Goal: Manage account settings

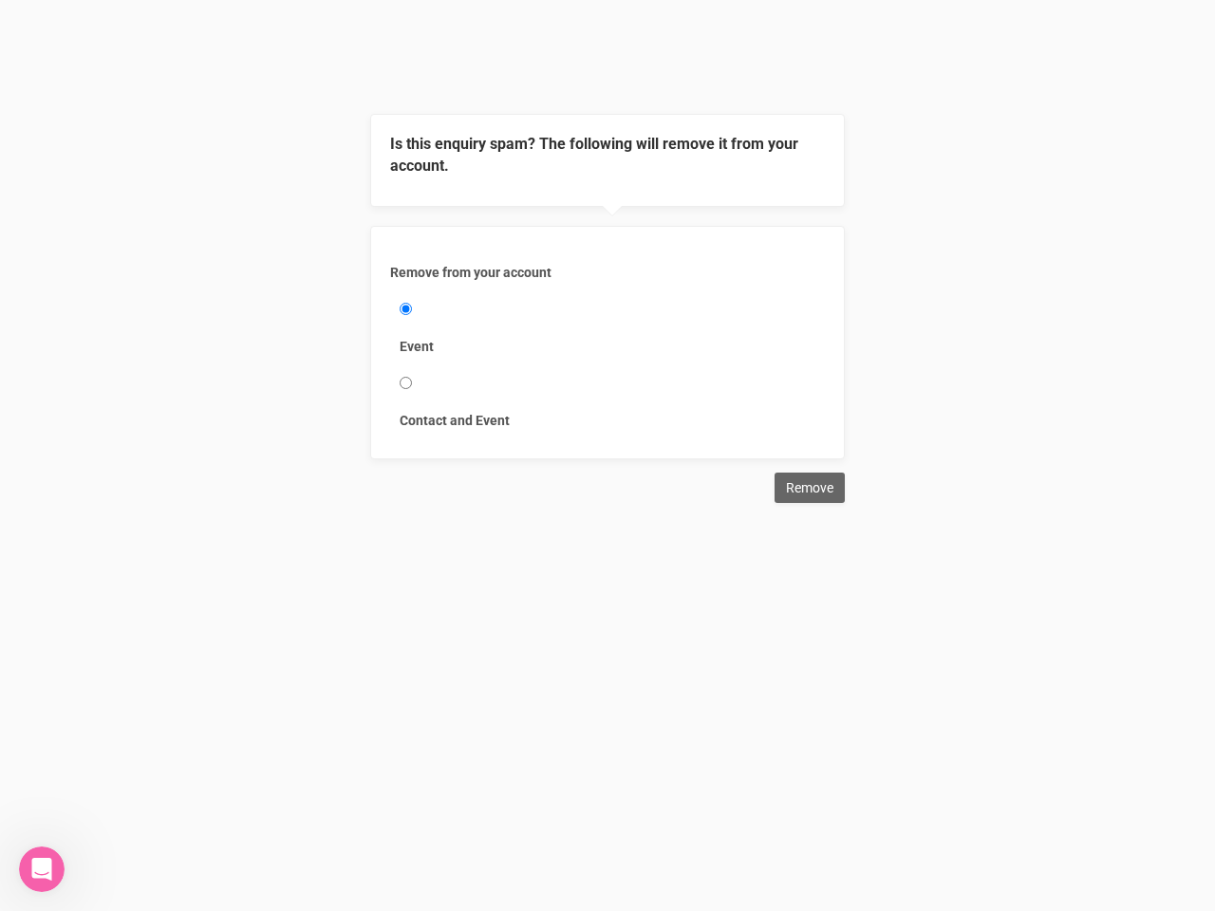
click at [607, 251] on div "Remove from your account Event Contact and Event" at bounding box center [607, 342] width 475 height 233
click at [607, 230] on div "Remove from your account Event Contact and Event" at bounding box center [607, 342] width 475 height 233
click at [607, 343] on label "Event" at bounding box center [608, 346] width 416 height 19
click at [412, 315] on input "Event" at bounding box center [406, 309] width 12 height 12
click at [810, 488] on input "Remove" at bounding box center [809, 488] width 70 height 30
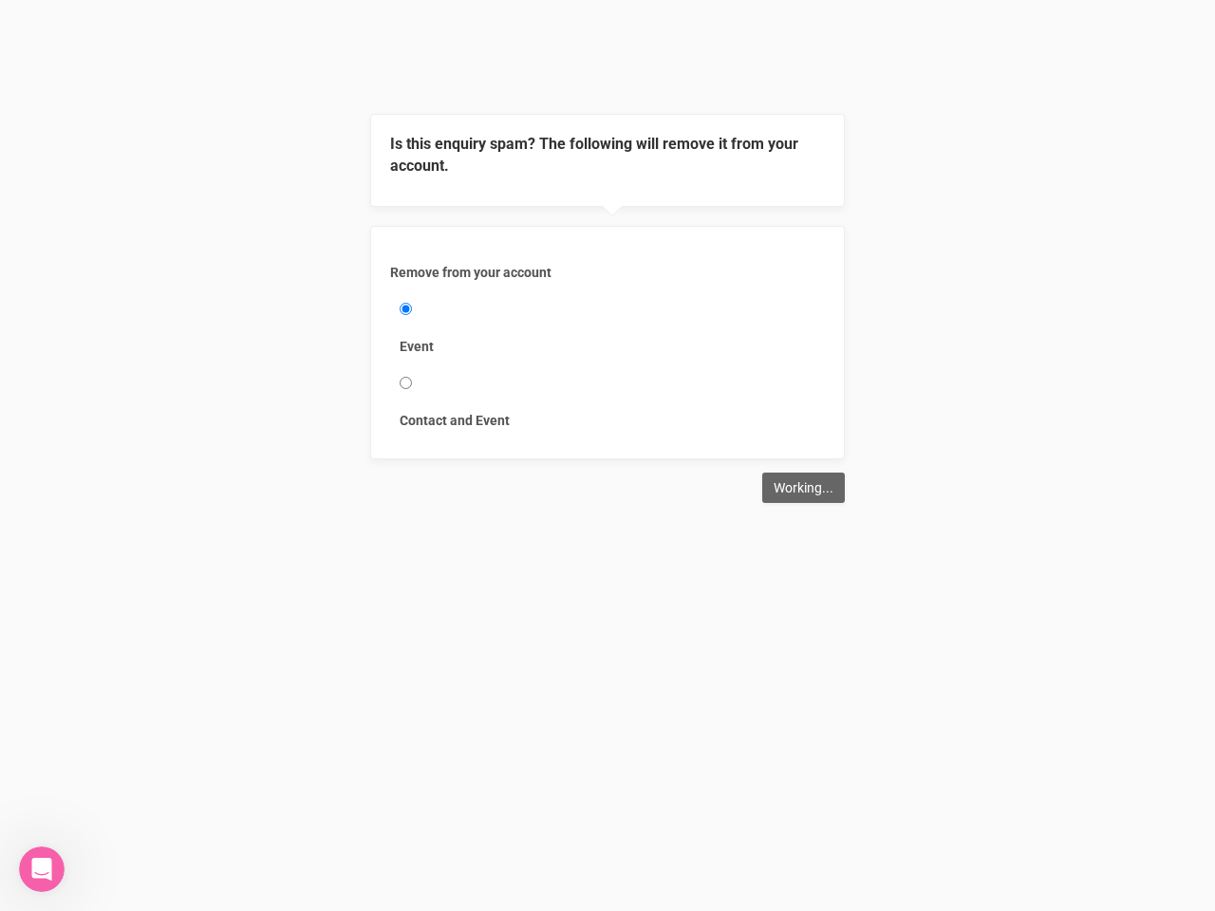
type input "Remove"
click at [42, 869] on icon "Open Intercom Messenger" at bounding box center [42, 869] width 31 height 31
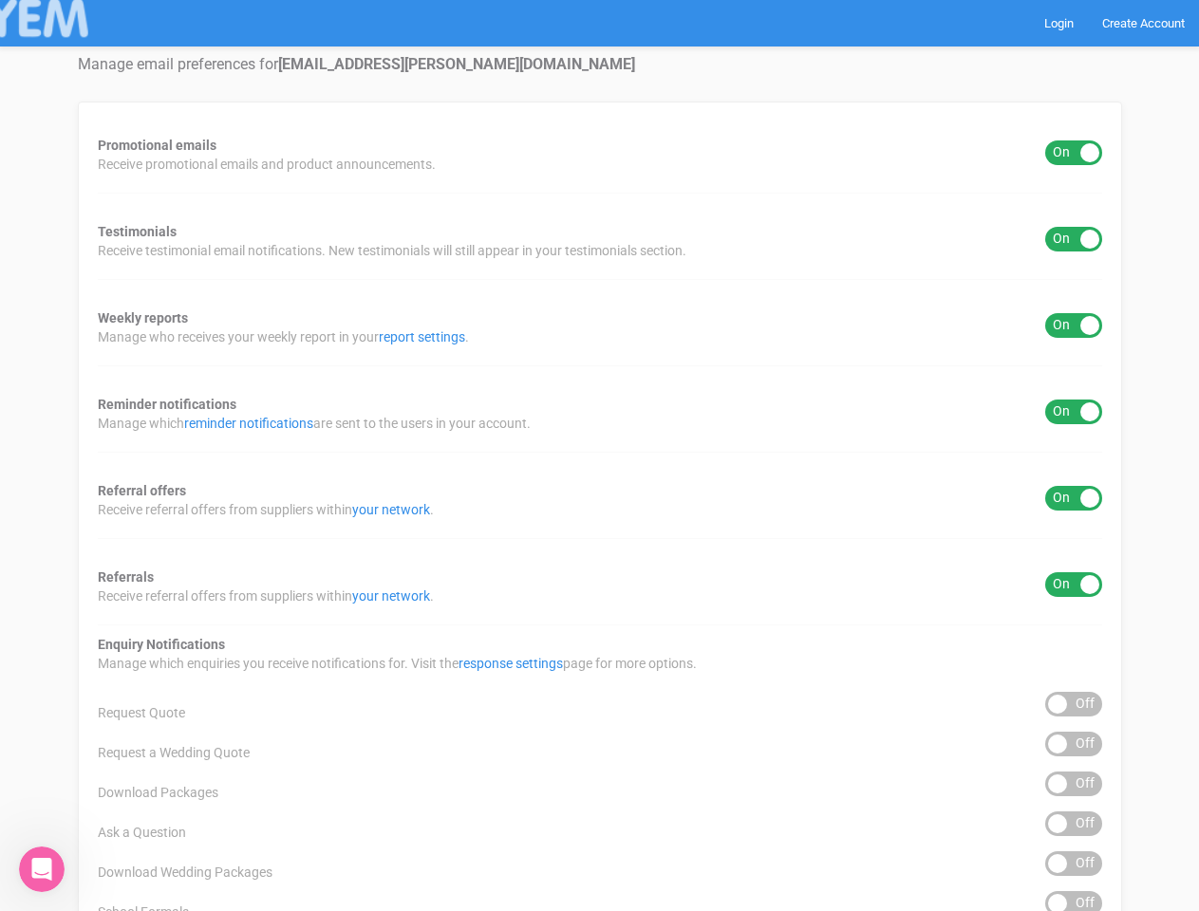
click at [599, 456] on div "Promotional emails ON OFF Receive promotional emails and product announcements.…" at bounding box center [600, 766] width 1044 height 1328
click at [1073, 153] on div "ON OFF" at bounding box center [1073, 152] width 57 height 25
click at [1073, 239] on div "ON OFF" at bounding box center [1073, 239] width 57 height 25
click at [1073, 326] on div "ON OFF" at bounding box center [1073, 325] width 57 height 25
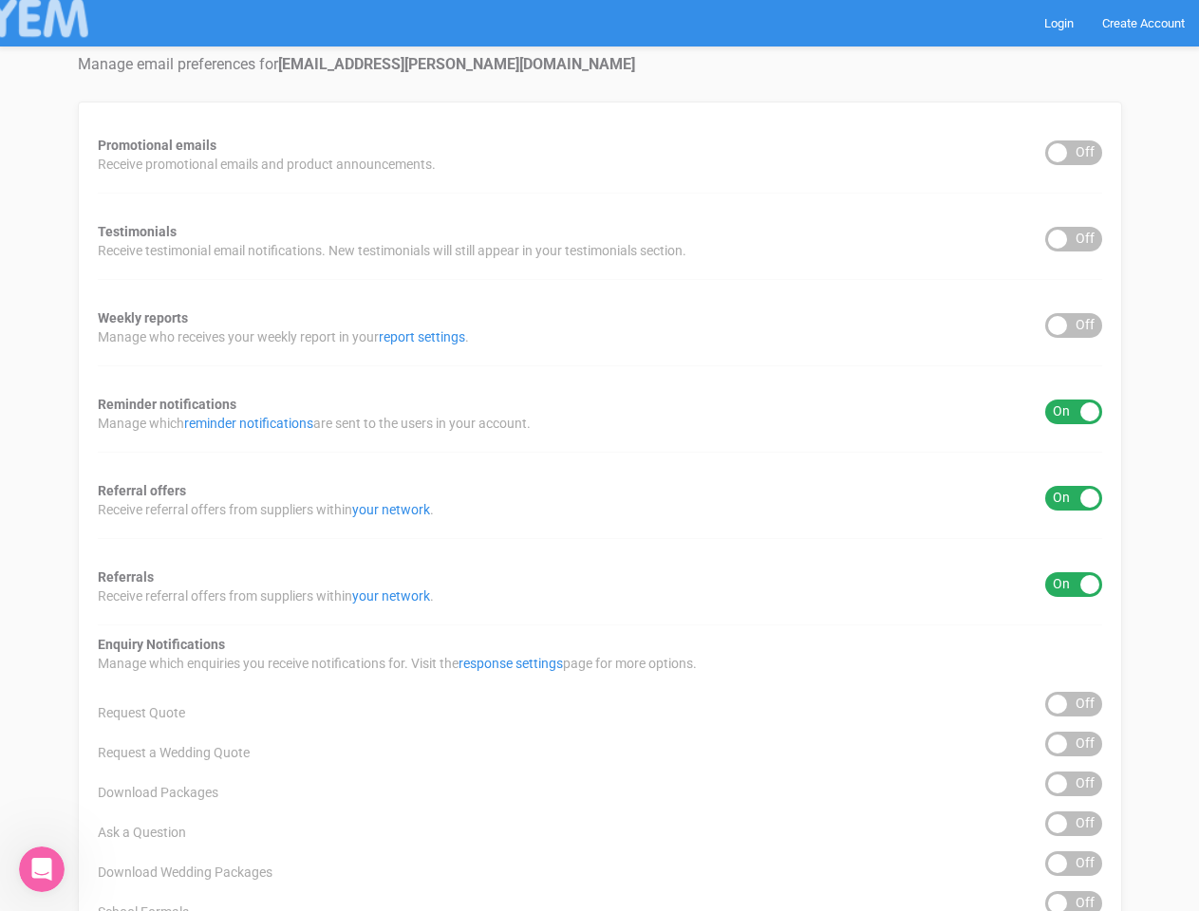
click at [1073, 412] on div "ON OFF" at bounding box center [1073, 412] width 57 height 25
click at [1073, 498] on div "ON OFF" at bounding box center [1073, 498] width 57 height 25
click at [1073, 585] on div "ON OFF" at bounding box center [1073, 584] width 57 height 25
click at [1073, 704] on div "ON OFF" at bounding box center [1073, 704] width 57 height 25
click at [1073, 744] on div "ON OFF" at bounding box center [1073, 744] width 57 height 25
